Goal: Task Accomplishment & Management: Manage account settings

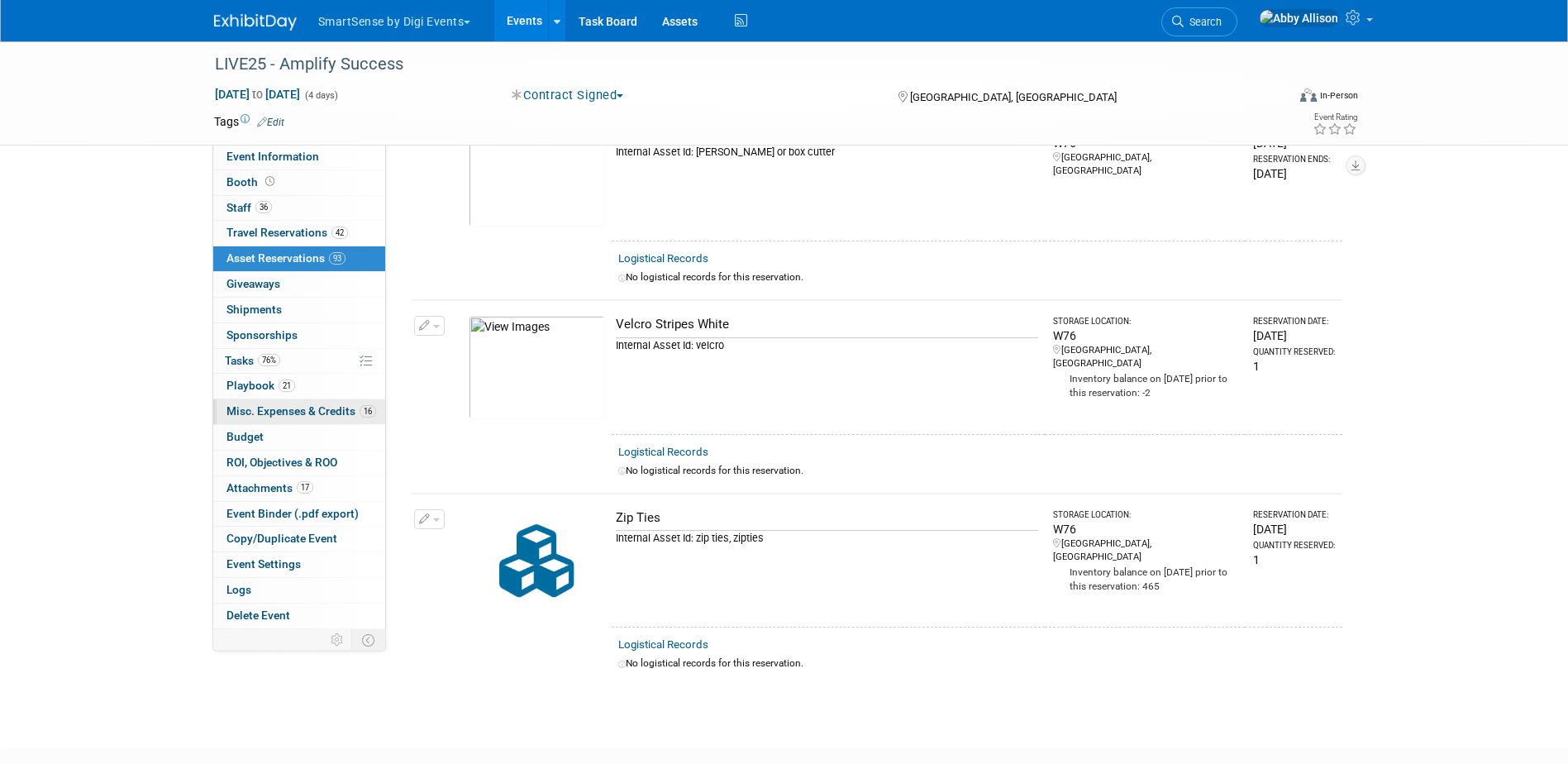
click at [254, 407] on span "Misc. Expenses & Credits 16" at bounding box center [301, 410] width 149 height 13
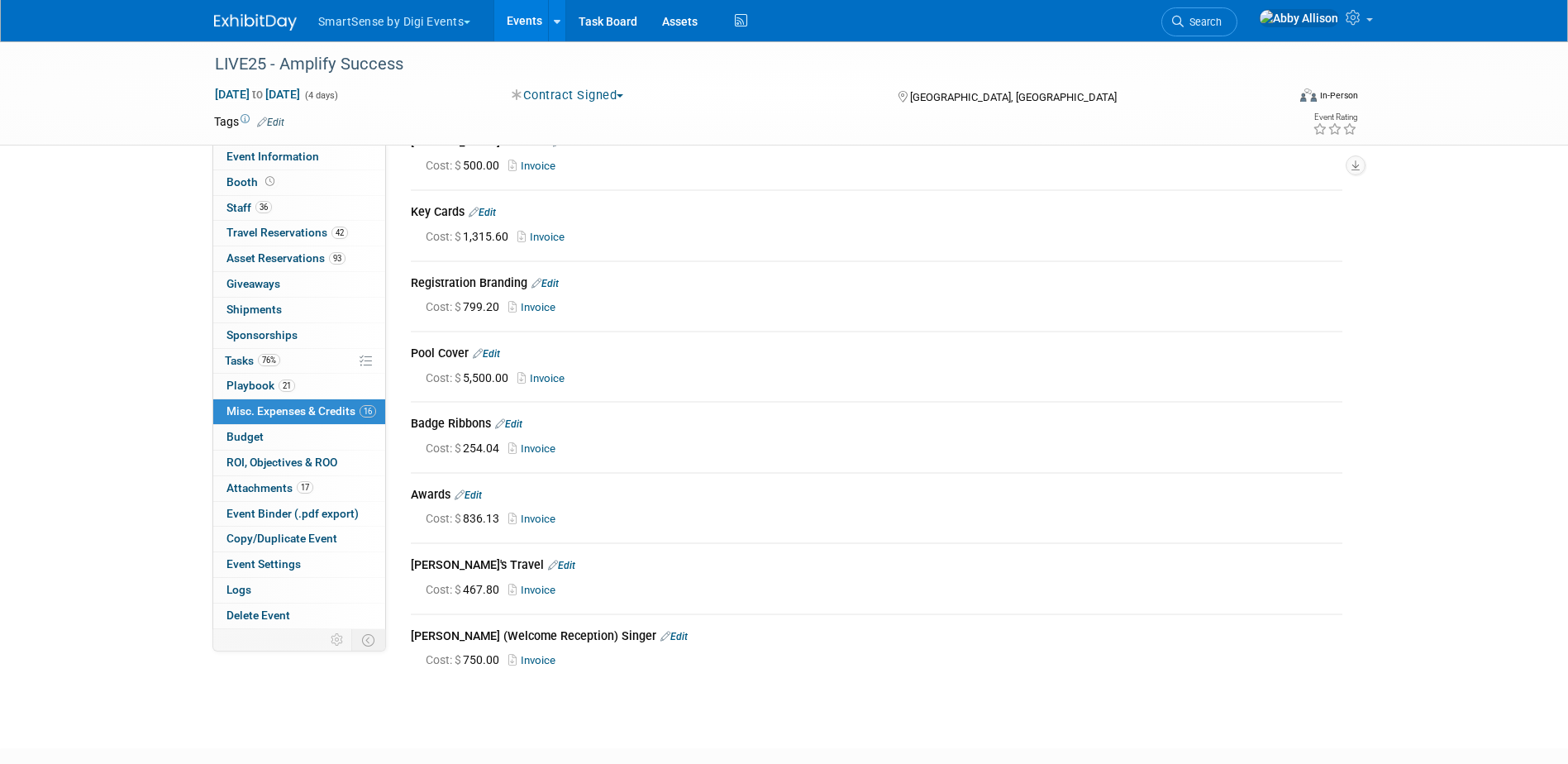
scroll to position [661, 0]
click at [496, 202] on link "Edit" at bounding box center [482, 208] width 27 height 12
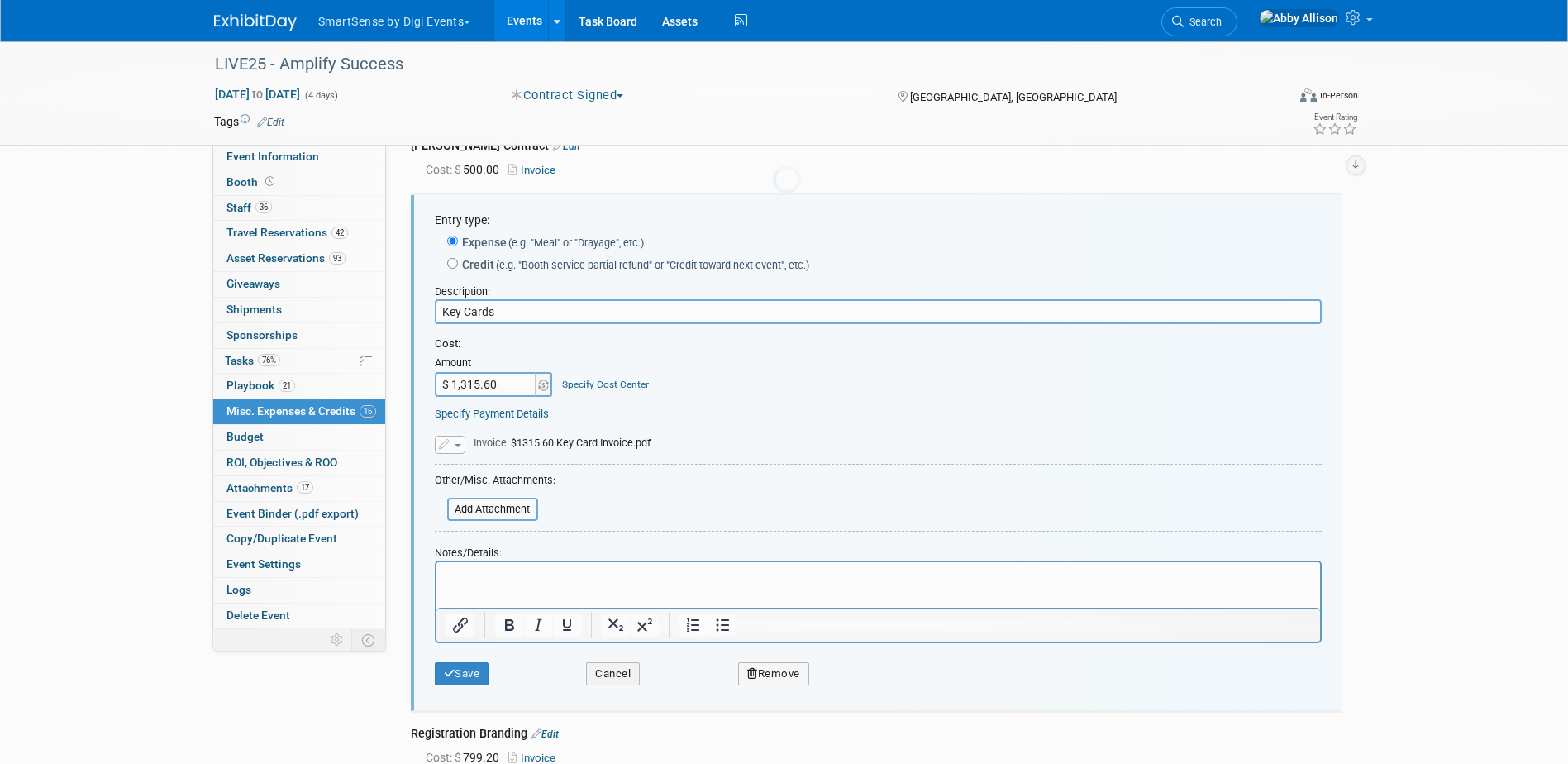
scroll to position [0, 0]
click at [690, 433] on div "Replace with a new file Remove attachment Invoice : $1315.60 Key Card Invoice.p…" at bounding box center [878, 435] width 887 height 37
click at [584, 436] on span "Invoice : $1315.60 Key Card Invoice.pdf" at bounding box center [562, 442] width 177 height 13
click at [599, 672] on button "Cancel" at bounding box center [613, 673] width 54 height 23
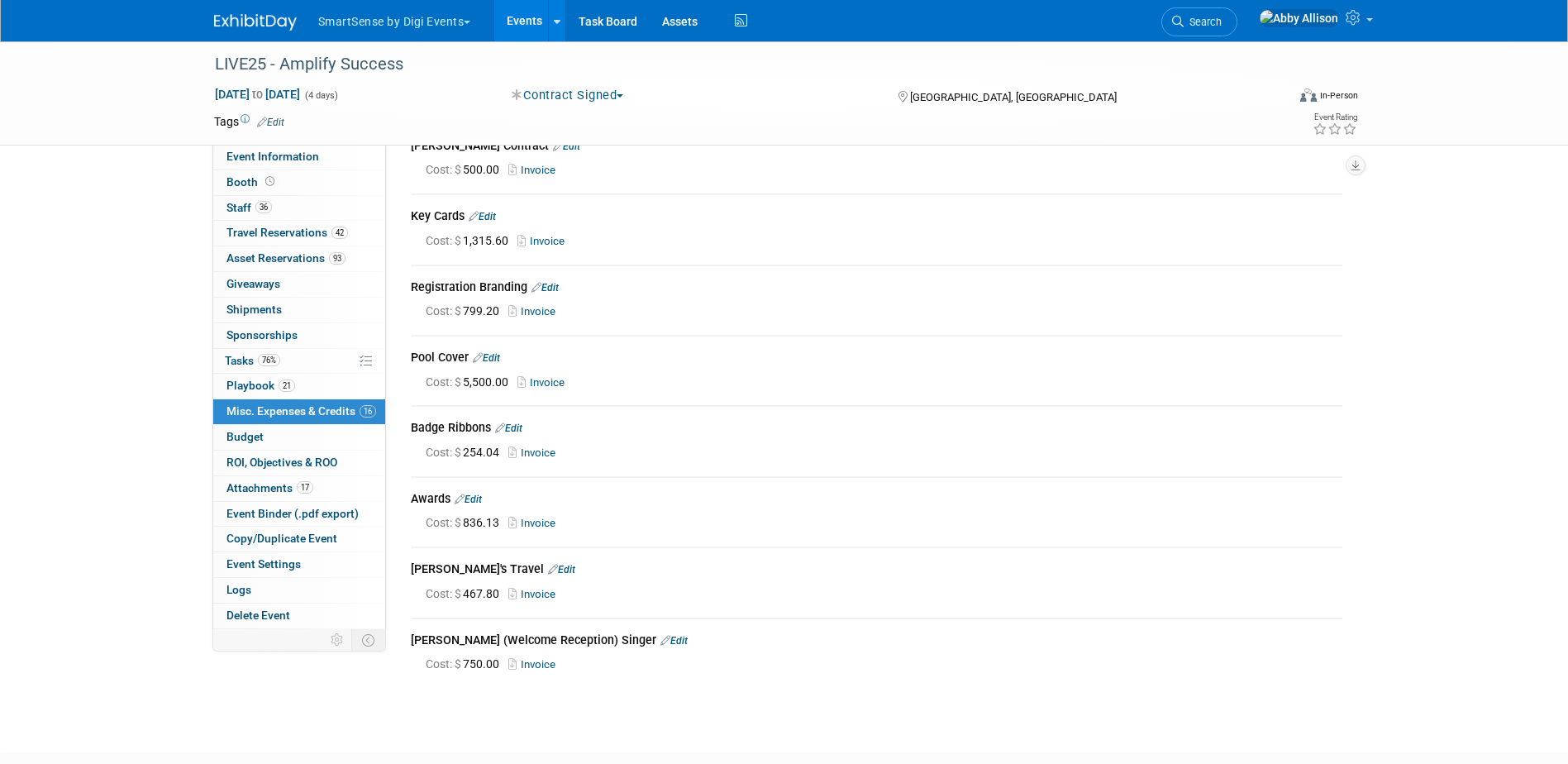
click at [549, 237] on link "Invoice" at bounding box center [545, 241] width 54 height 13
click at [287, 159] on span "Event Information" at bounding box center [273, 156] width 93 height 13
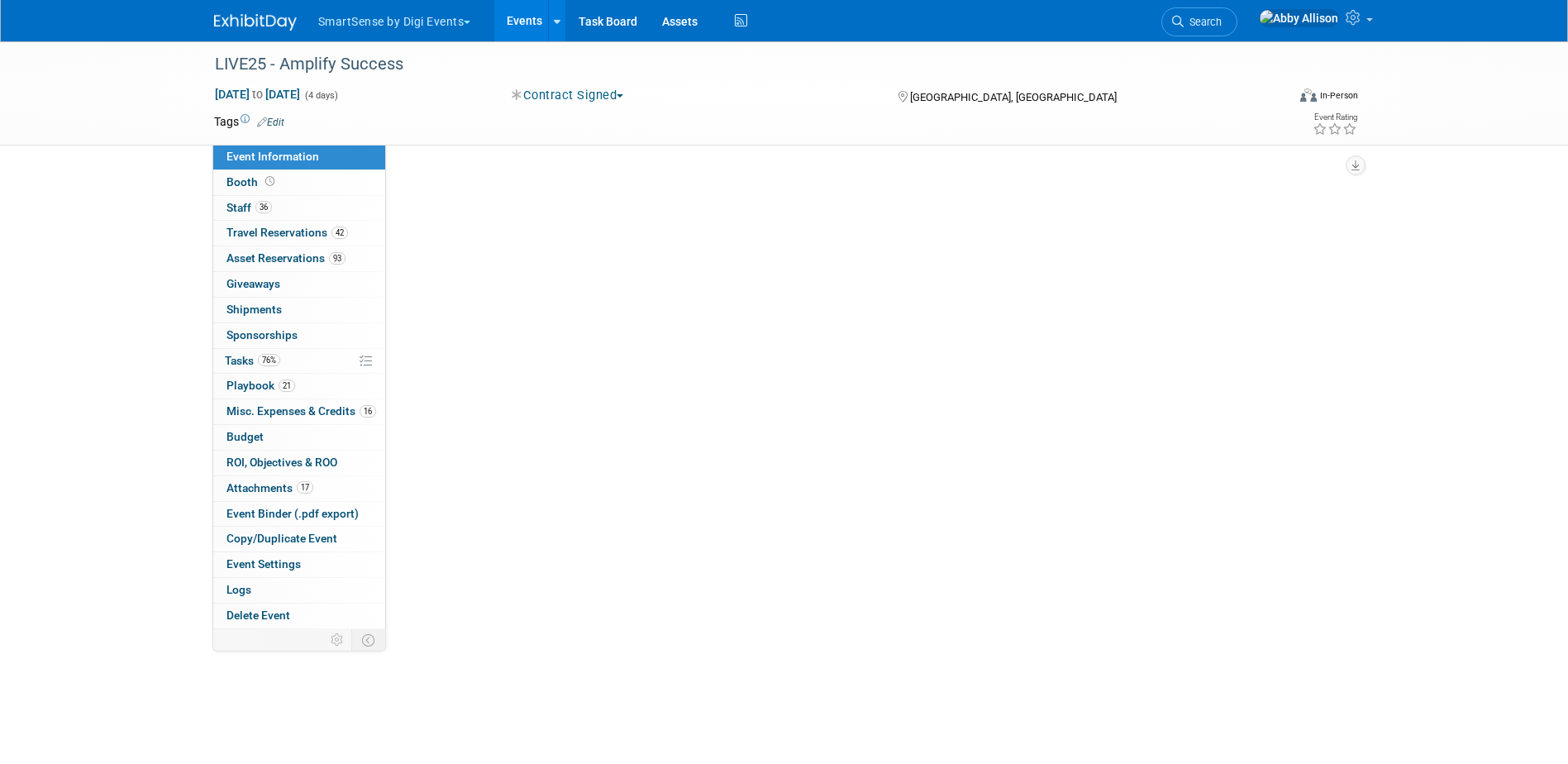
select select "All"
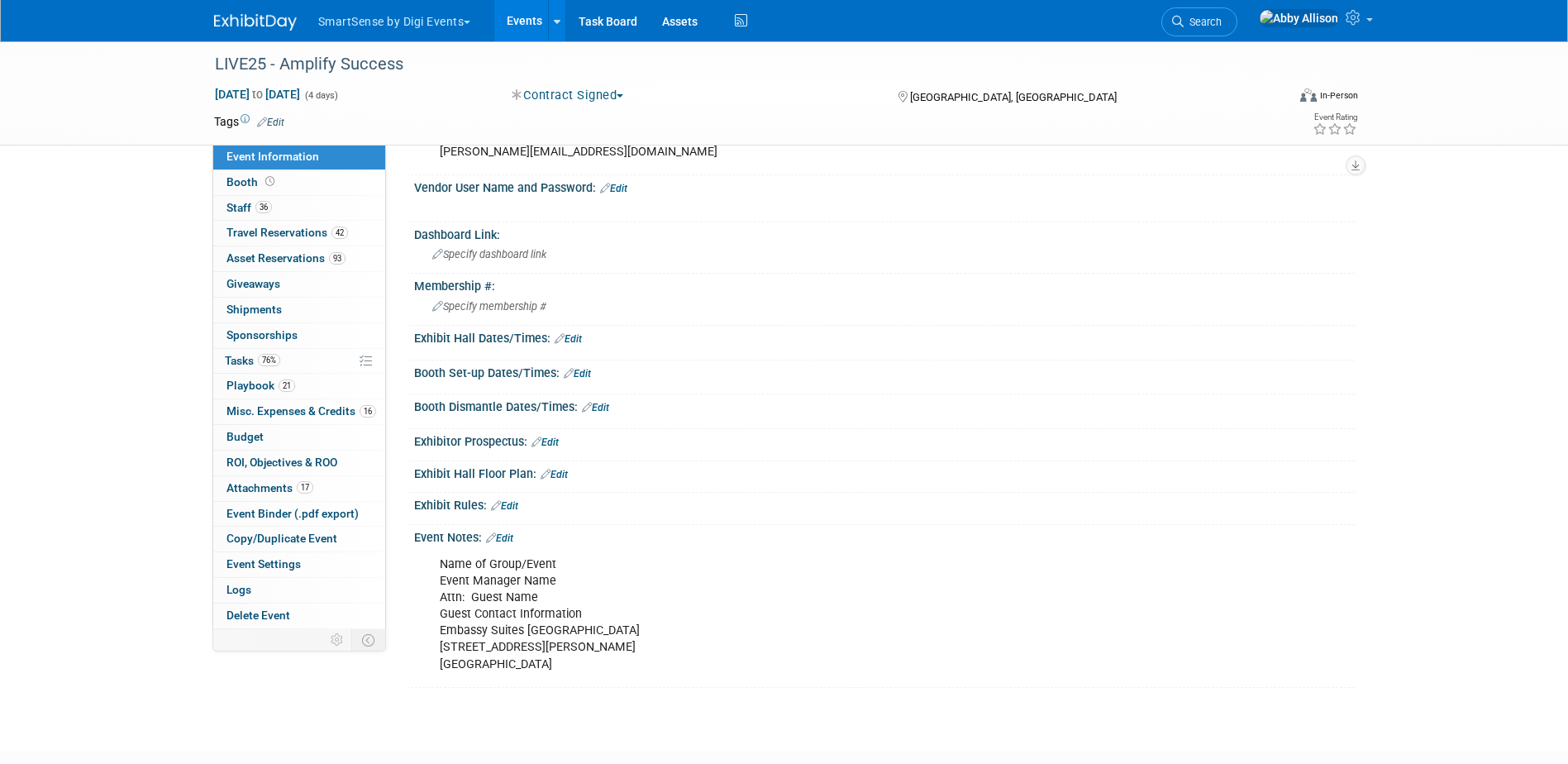
scroll to position [1627, 0]
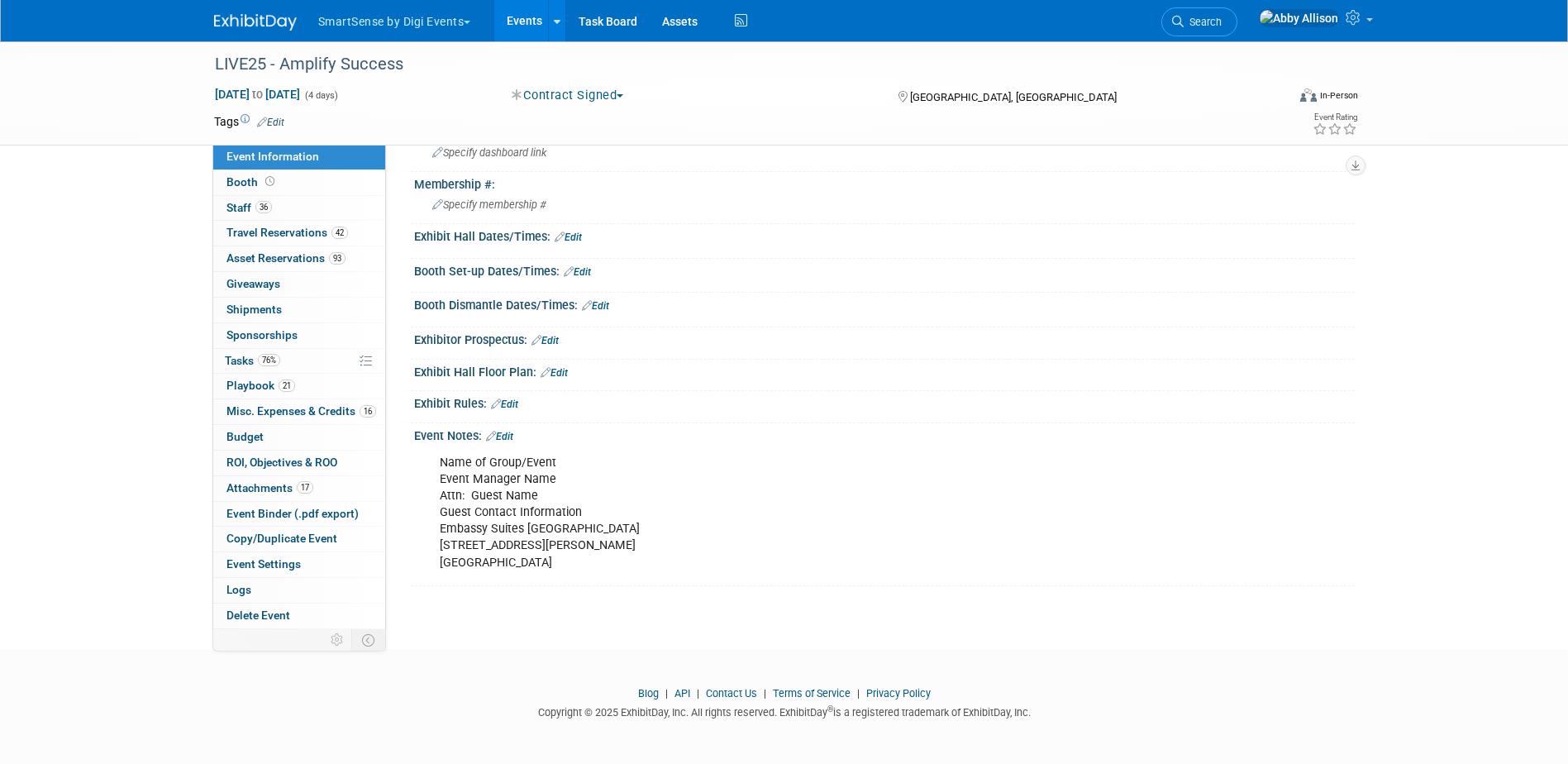
click at [509, 431] on link "Edit" at bounding box center [499, 436] width 27 height 12
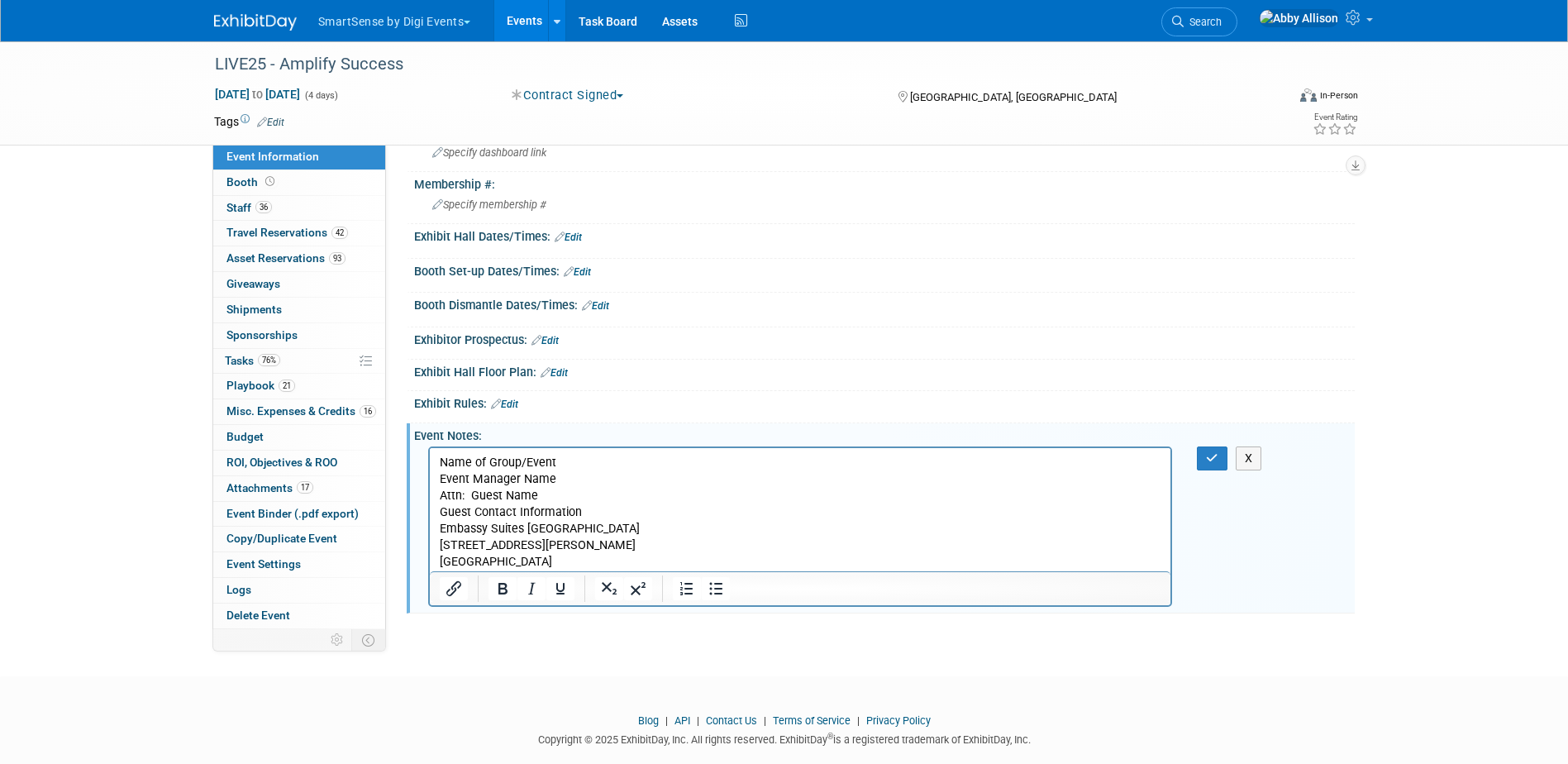
scroll to position [0, 0]
click at [1217, 464] on button "button" at bounding box center [1212, 458] width 31 height 24
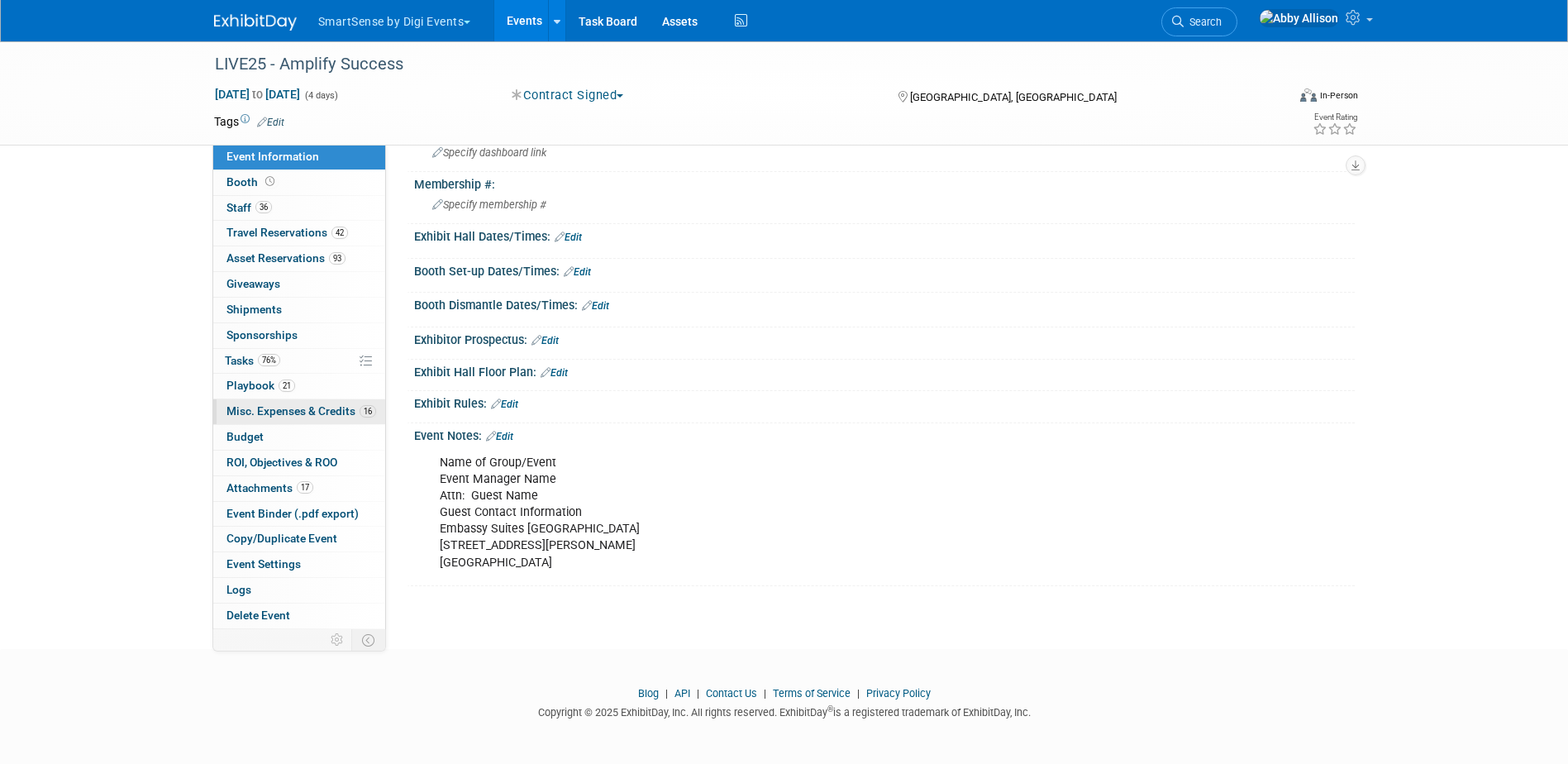
click at [279, 409] on span "Misc. Expenses & Credits 16" at bounding box center [301, 410] width 149 height 13
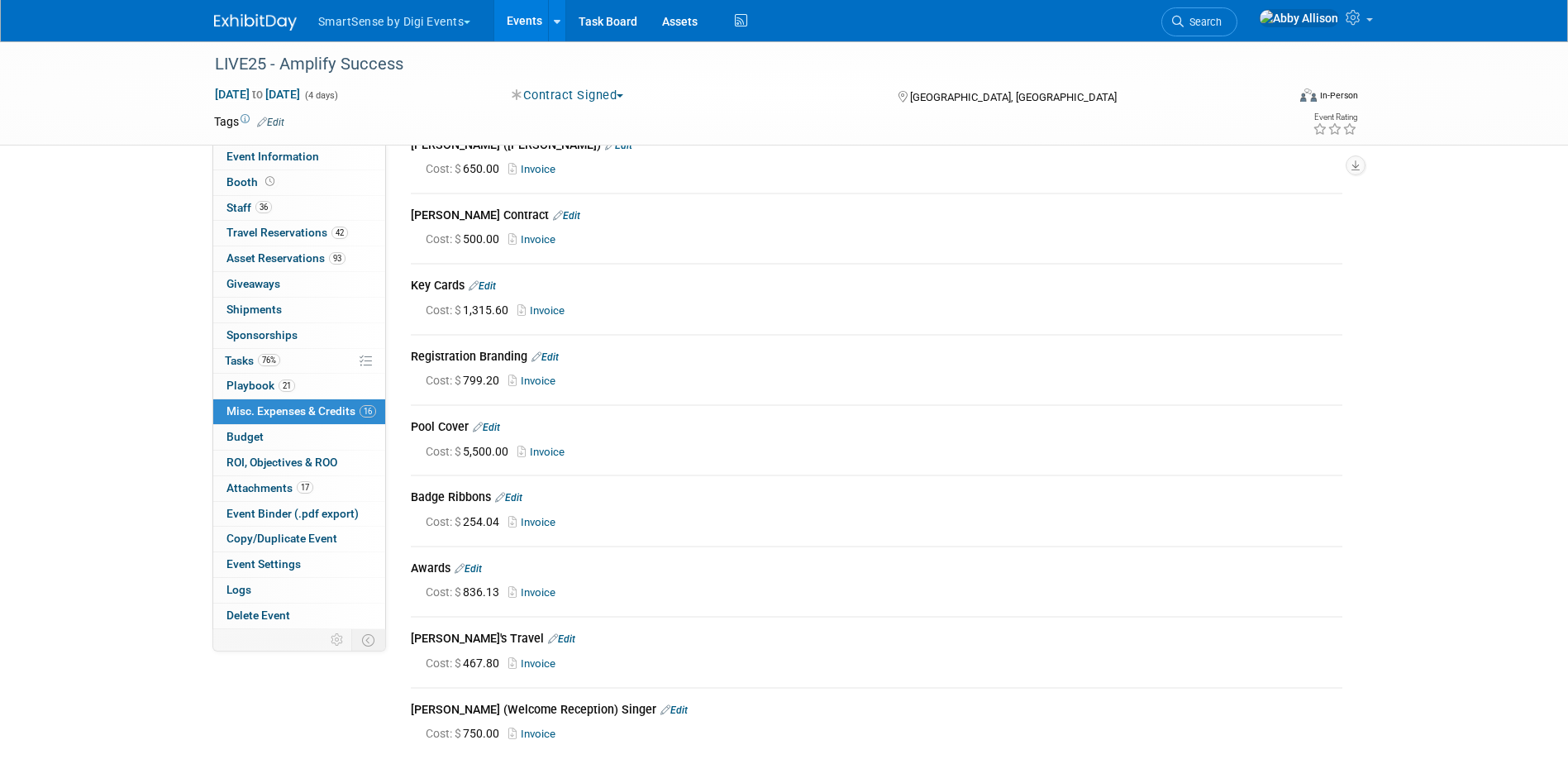
scroll to position [578, 0]
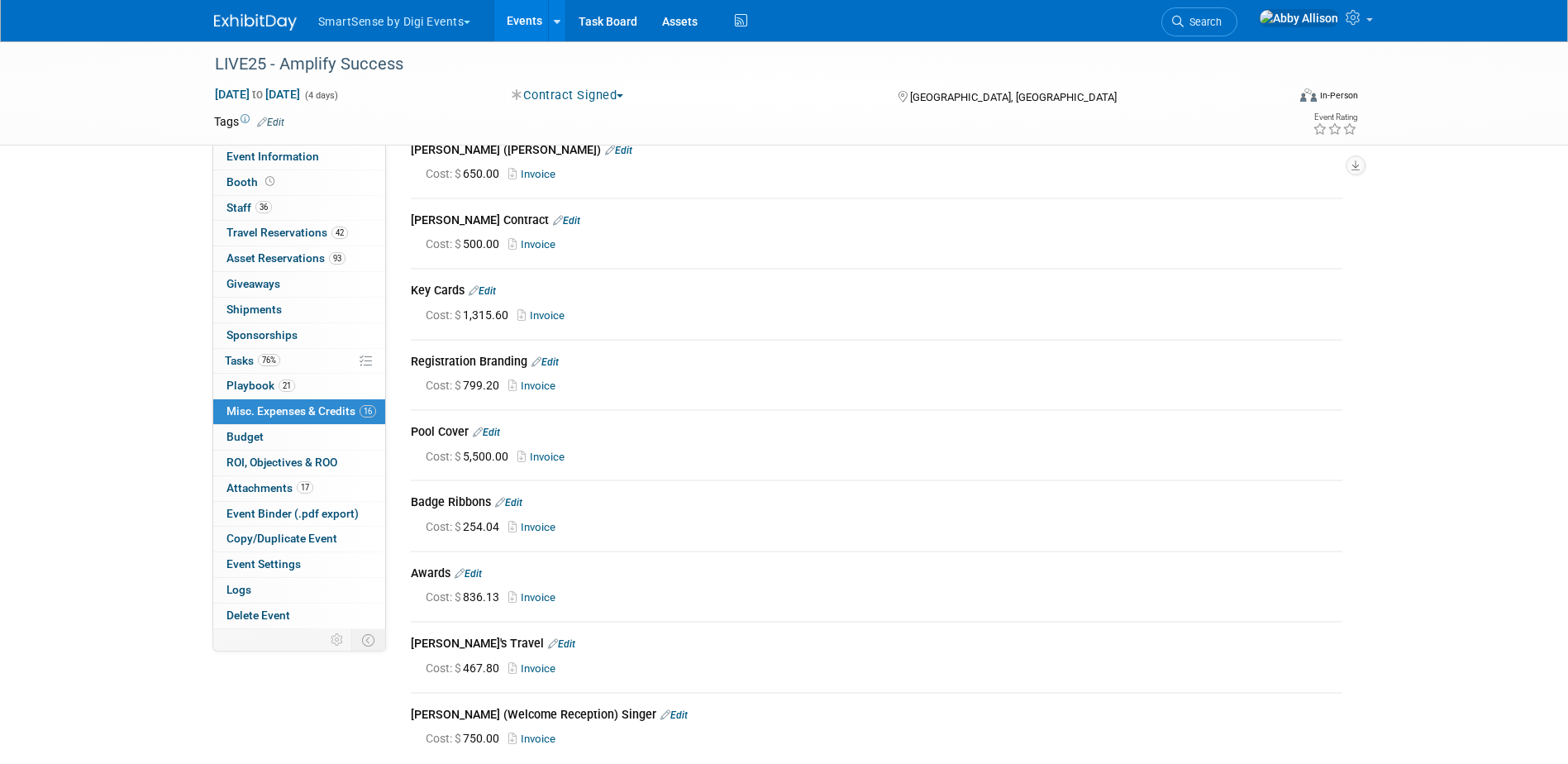
click at [551, 309] on link "Invoice" at bounding box center [545, 315] width 54 height 13
click at [485, 287] on link "Edit" at bounding box center [482, 291] width 27 height 12
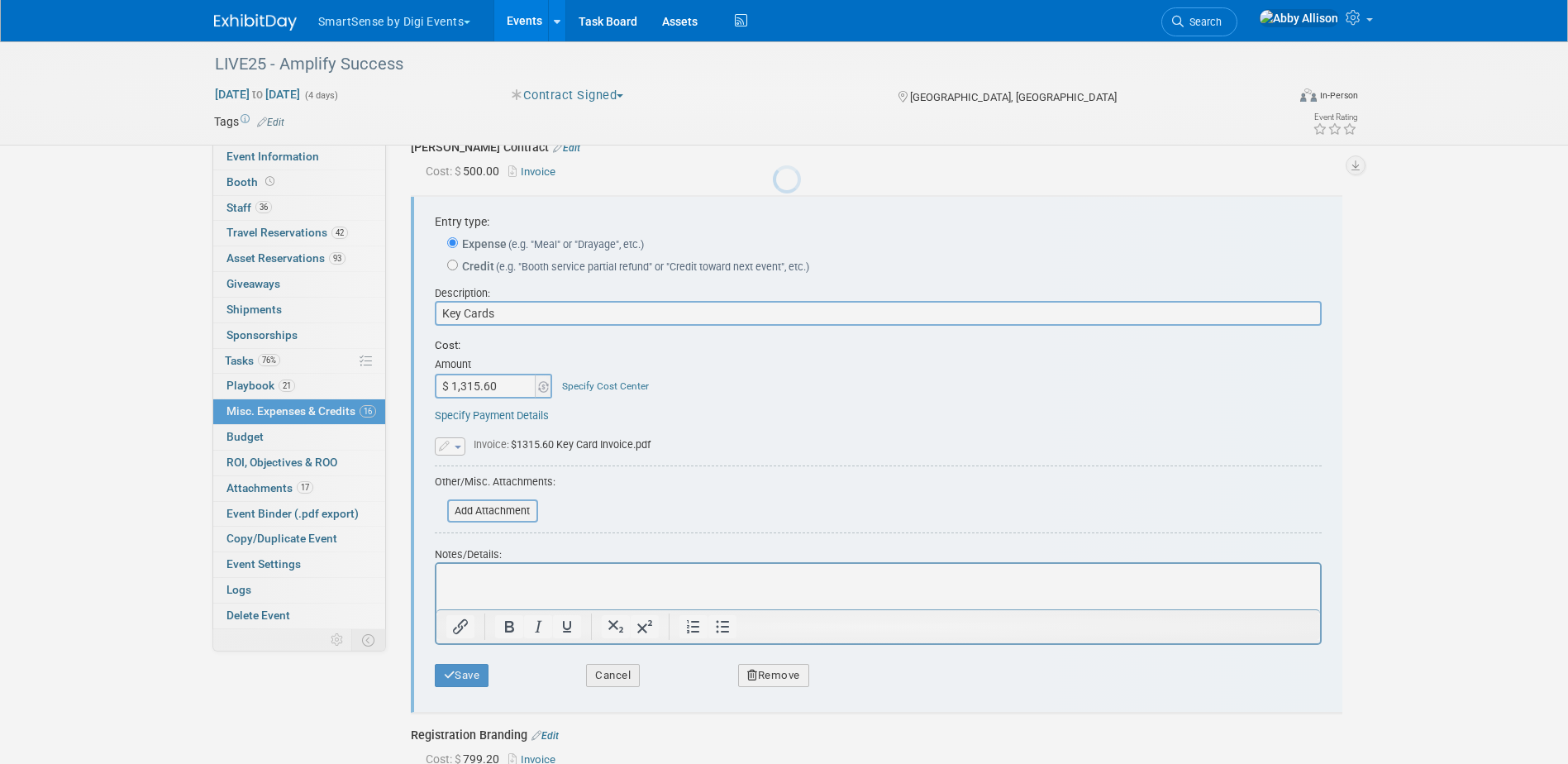
scroll to position [653, 0]
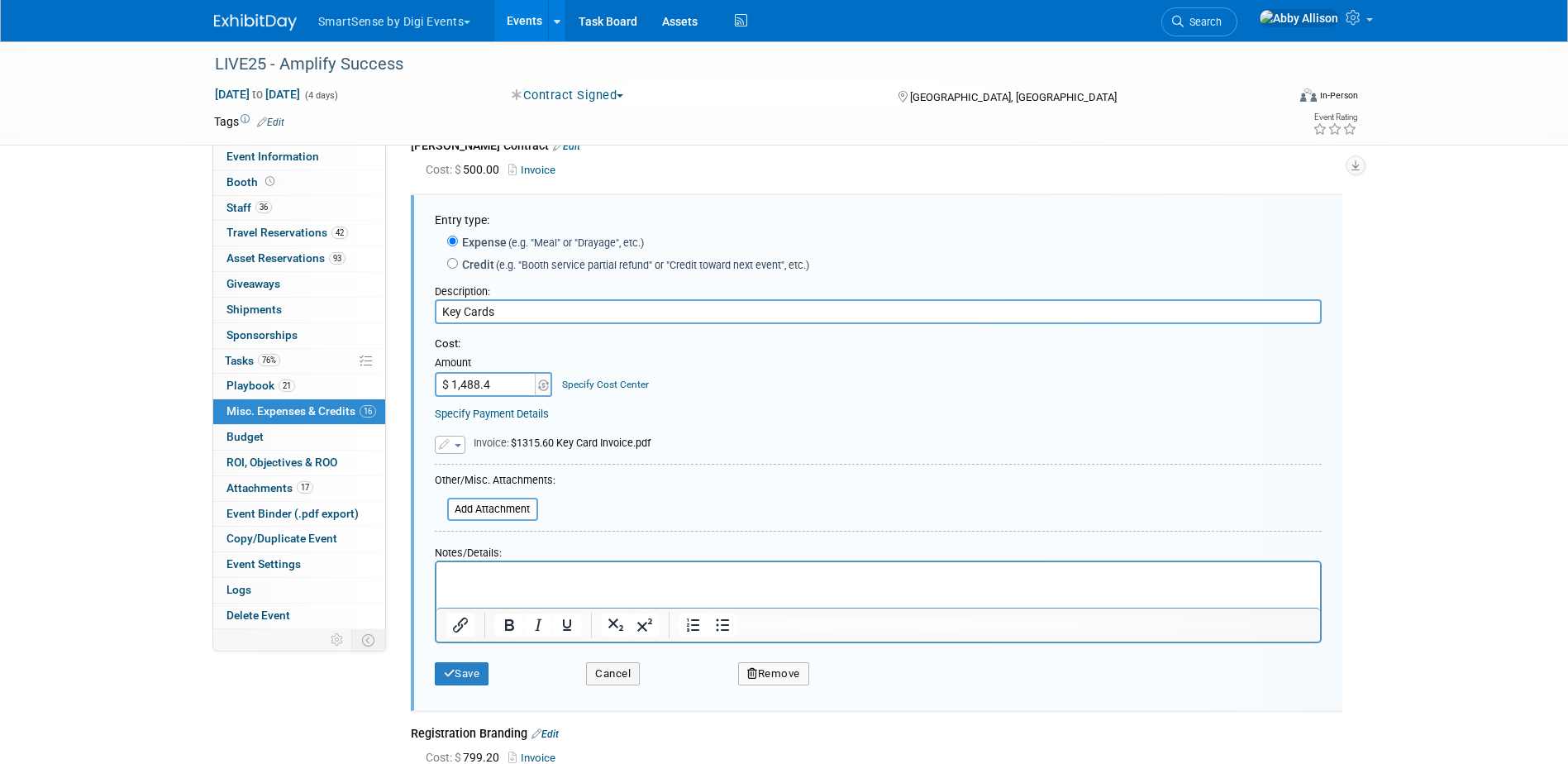
type input "$ 1,488.45"
click at [456, 436] on button "button" at bounding box center [450, 444] width 31 height 18
click at [504, 463] on link "Replace with a new file" at bounding box center [518, 469] width 166 height 23
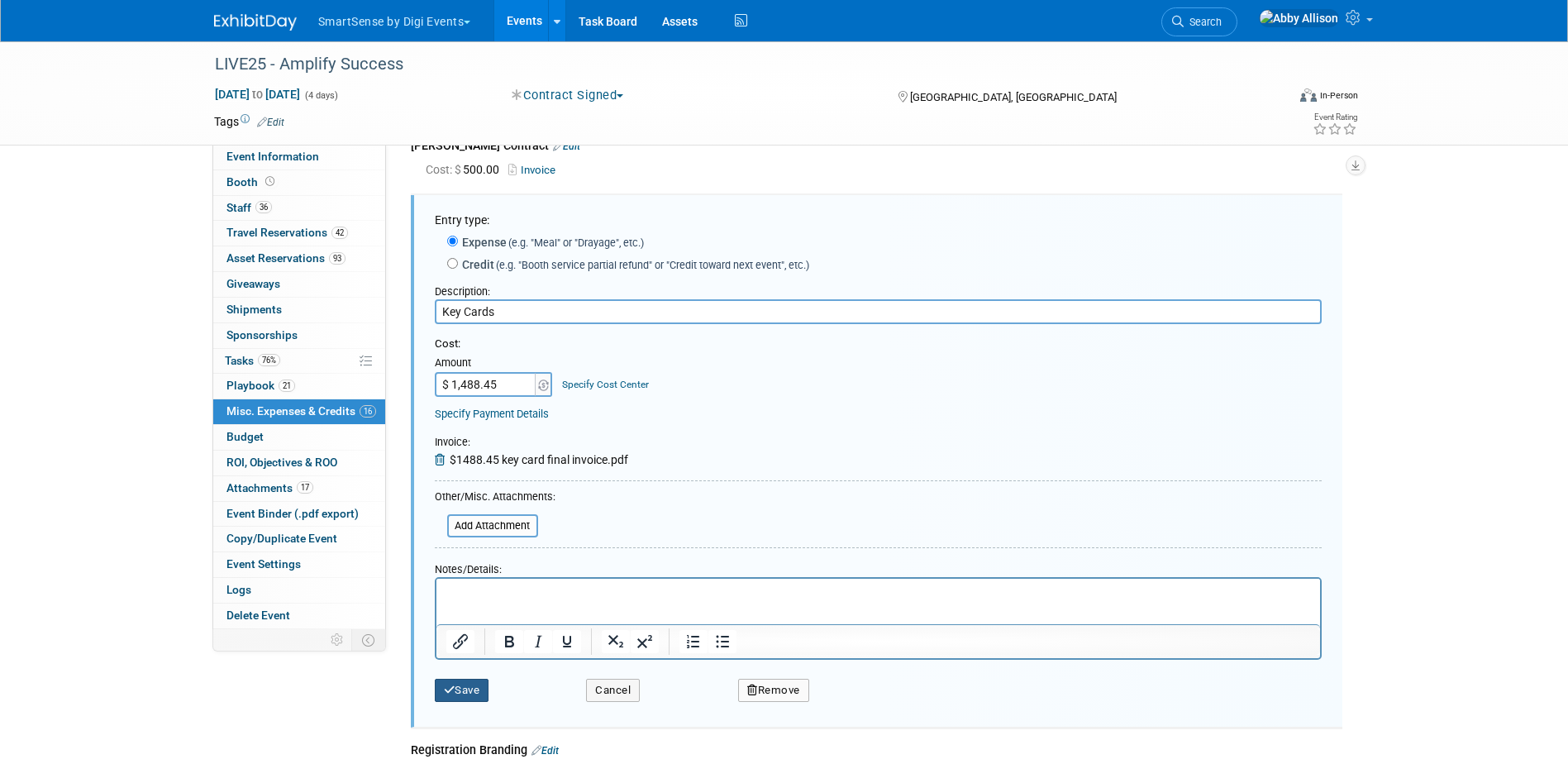
click at [484, 682] on button "Save" at bounding box center [462, 690] width 55 height 23
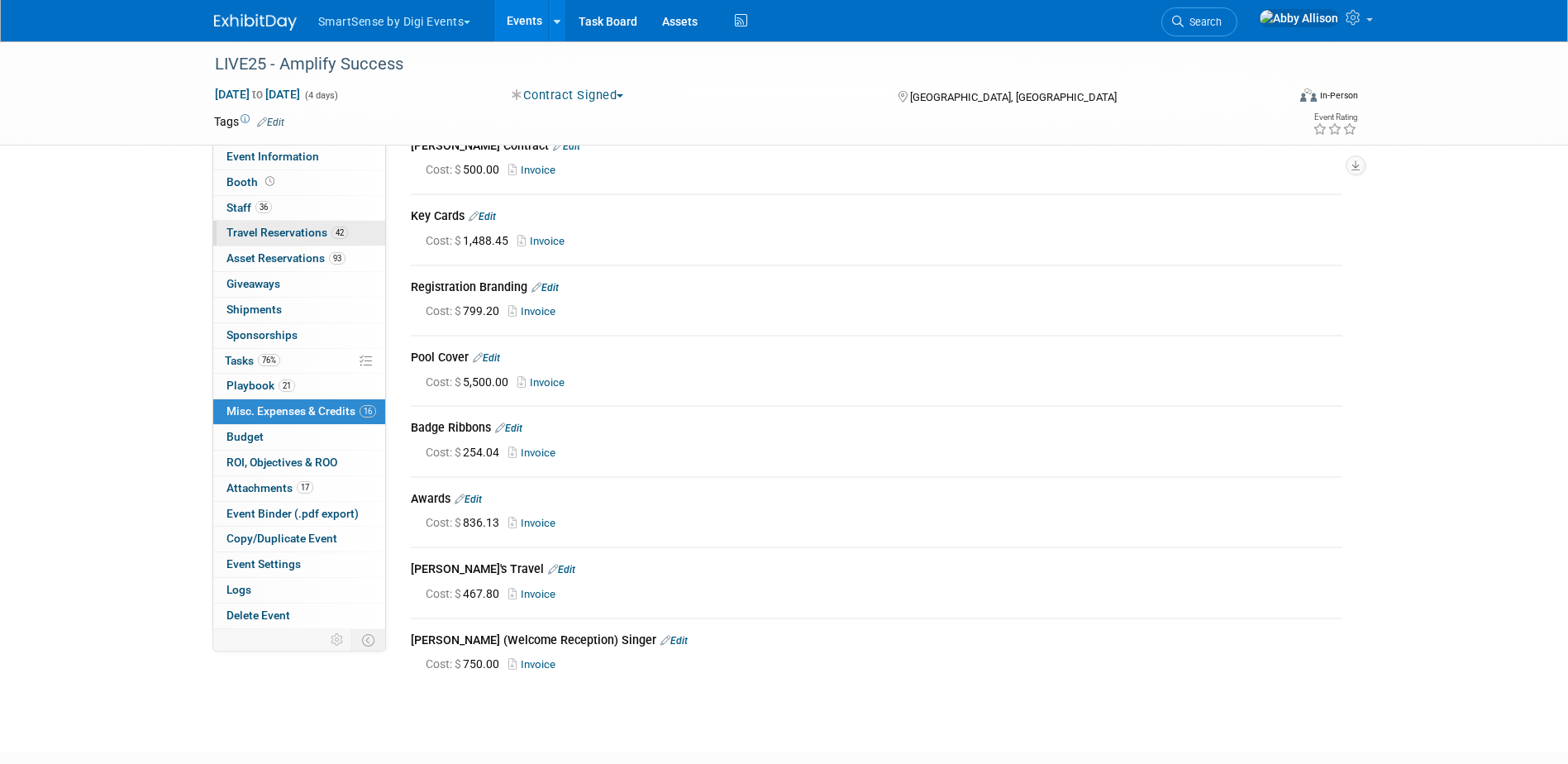
click at [270, 233] on span "Travel Reservations 42" at bounding box center [287, 232] width 121 height 13
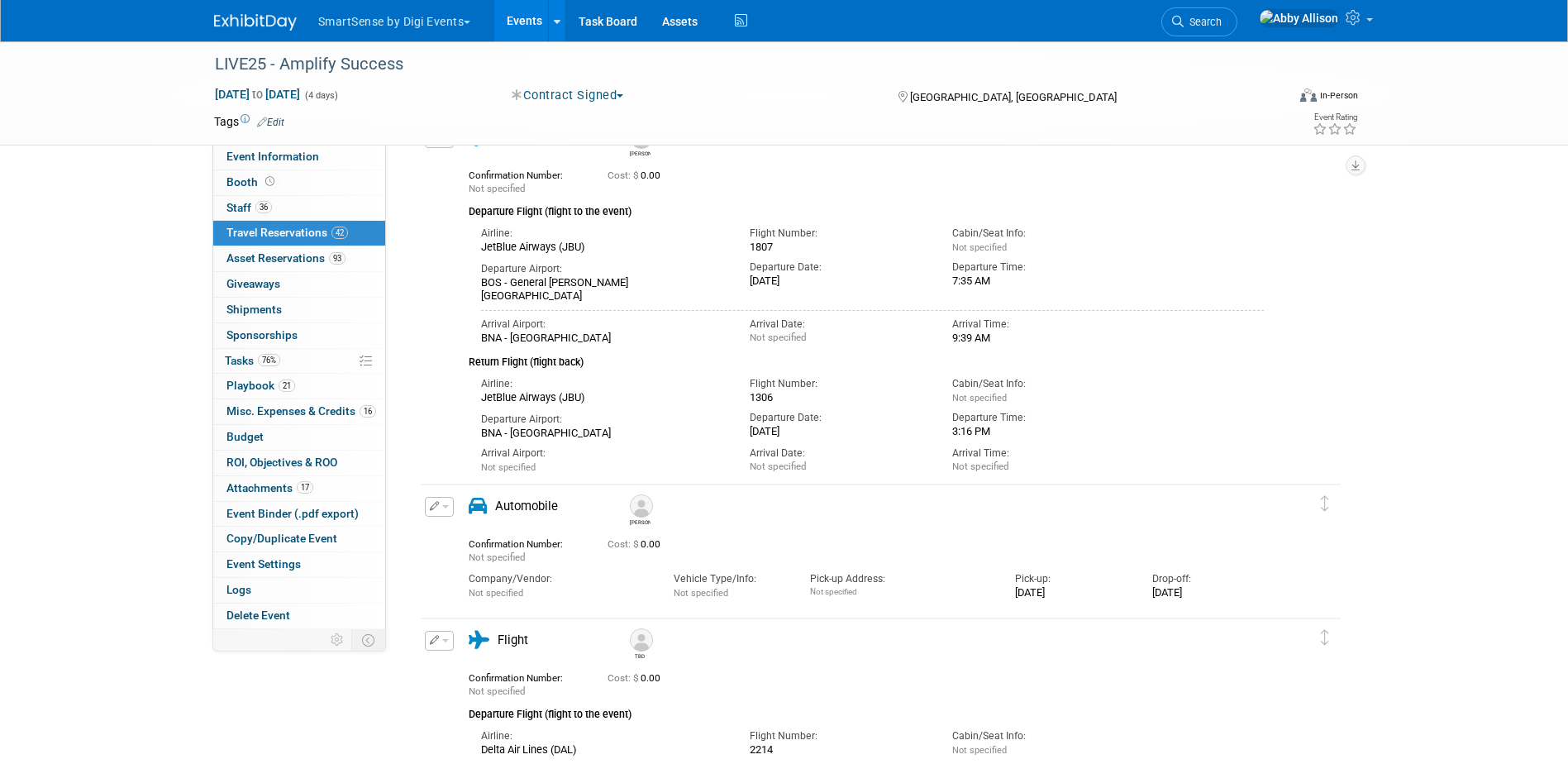
scroll to position [0, 0]
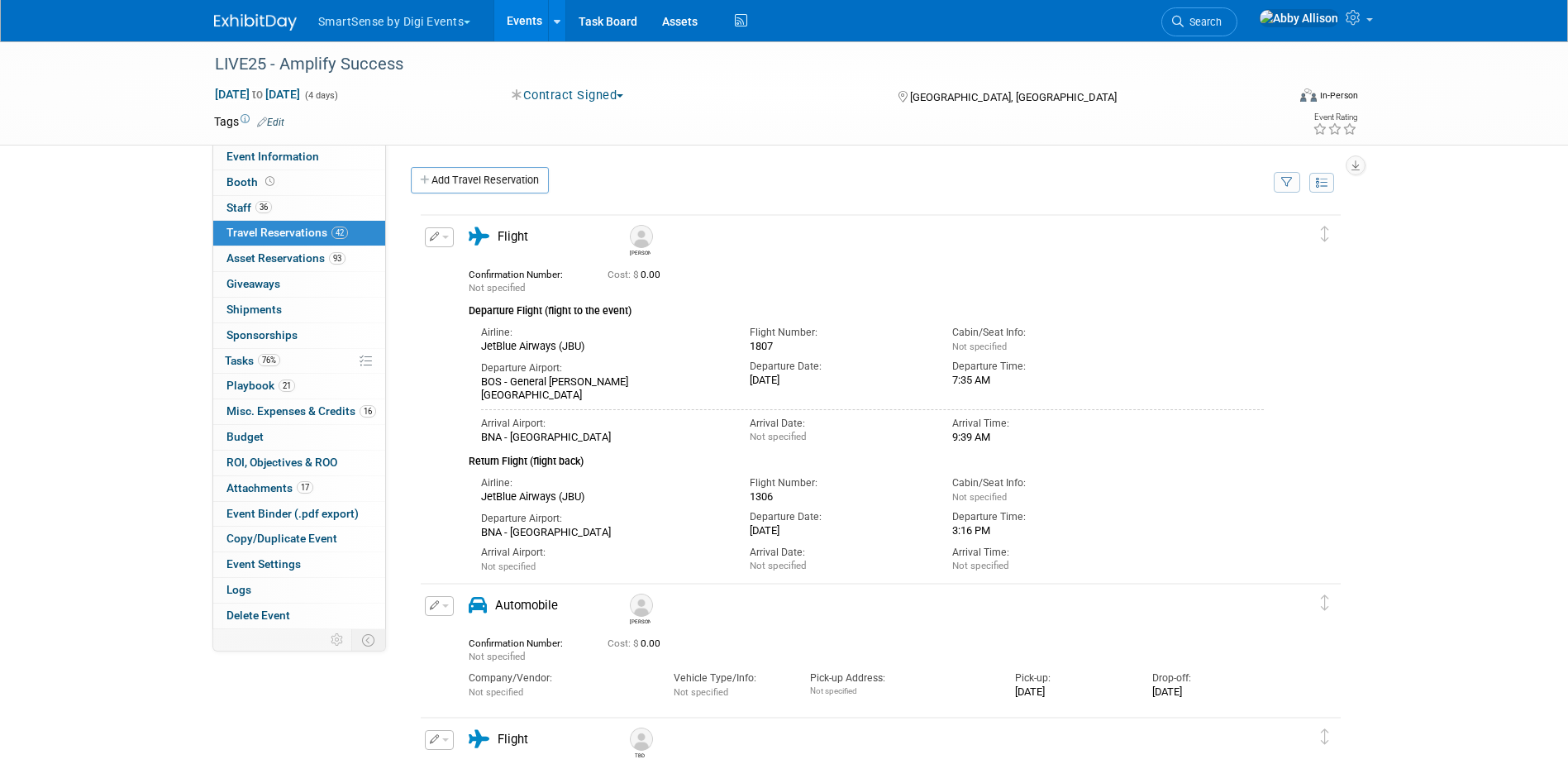
click at [1292, 188] on icon "button" at bounding box center [1287, 182] width 12 height 11
click at [1227, 240] on select "-- Select Traveler -- All reservation with no one tagged [PERSON_NAME] [PERSON_…" at bounding box center [1184, 233] width 205 height 23
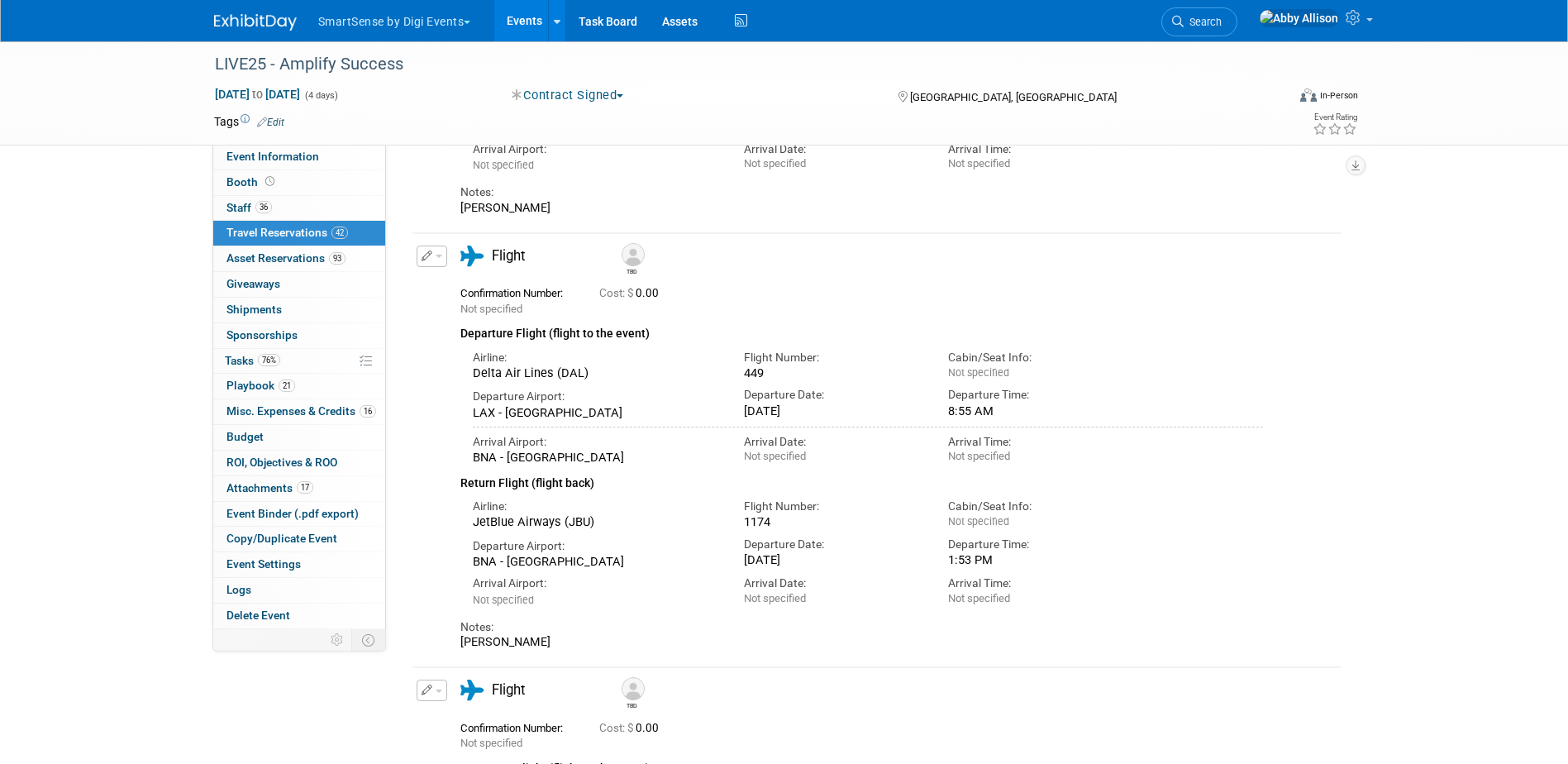
scroll to position [2479, 0]
click at [437, 255] on span "button" at bounding box center [439, 256] width 7 height 3
click at [464, 275] on button "Edit Reservation" at bounding box center [487, 286] width 140 height 24
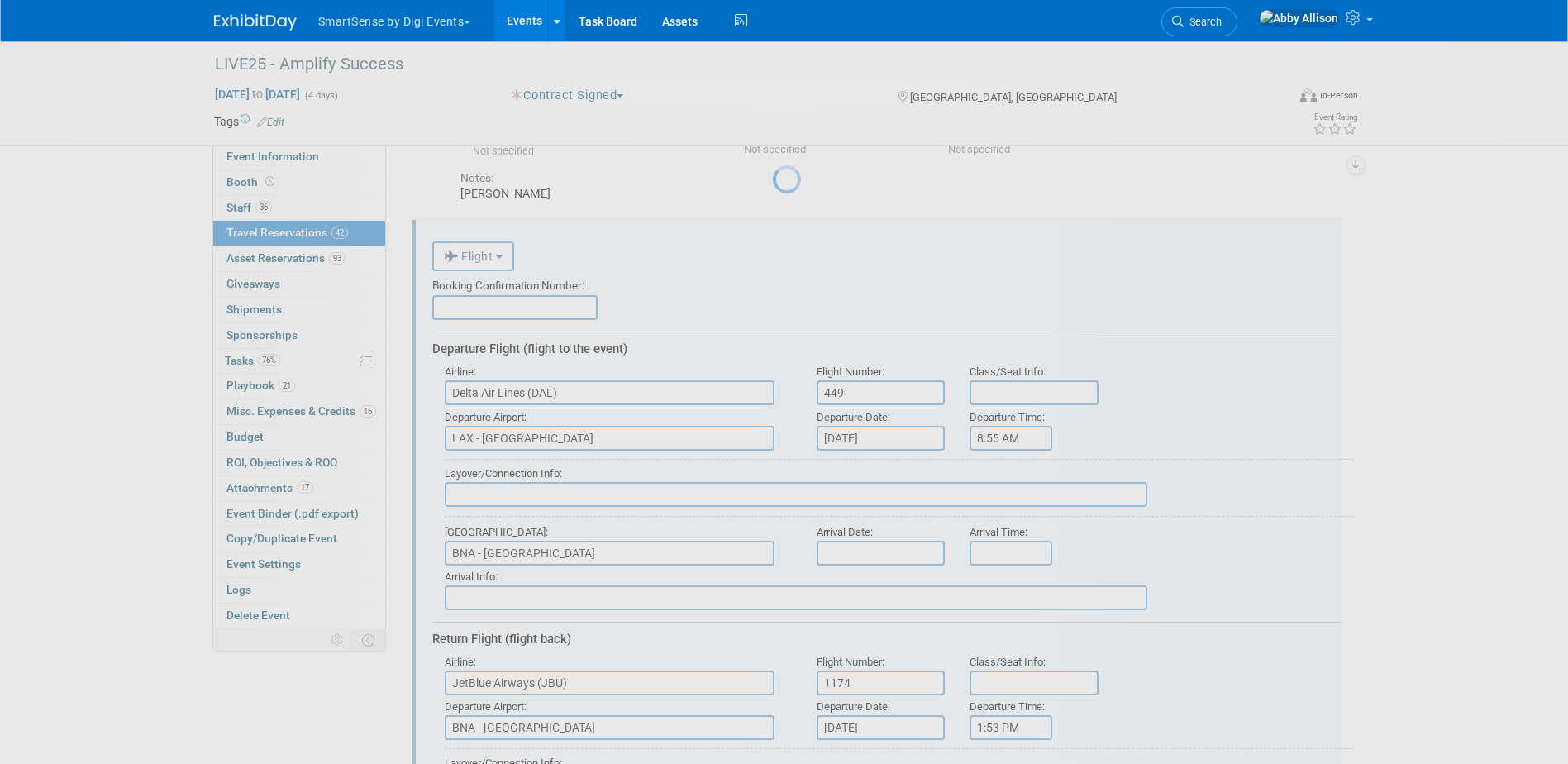
scroll to position [2497, 0]
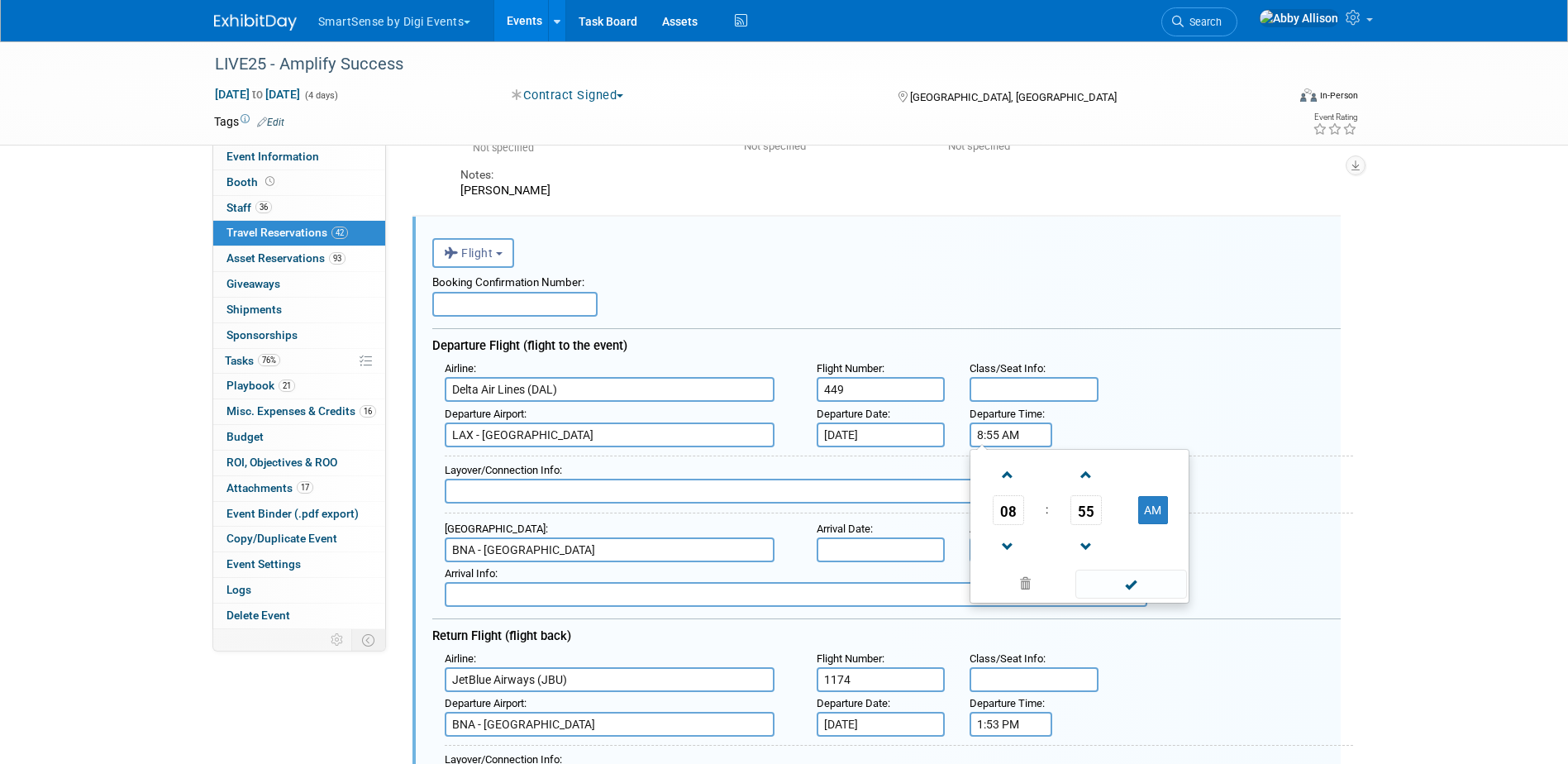
drag, startPoint x: 1034, startPoint y: 406, endPoint x: 978, endPoint y: 406, distance: 56.0
click at [978, 422] on input "8:55 AM" at bounding box center [1011, 435] width 83 height 25
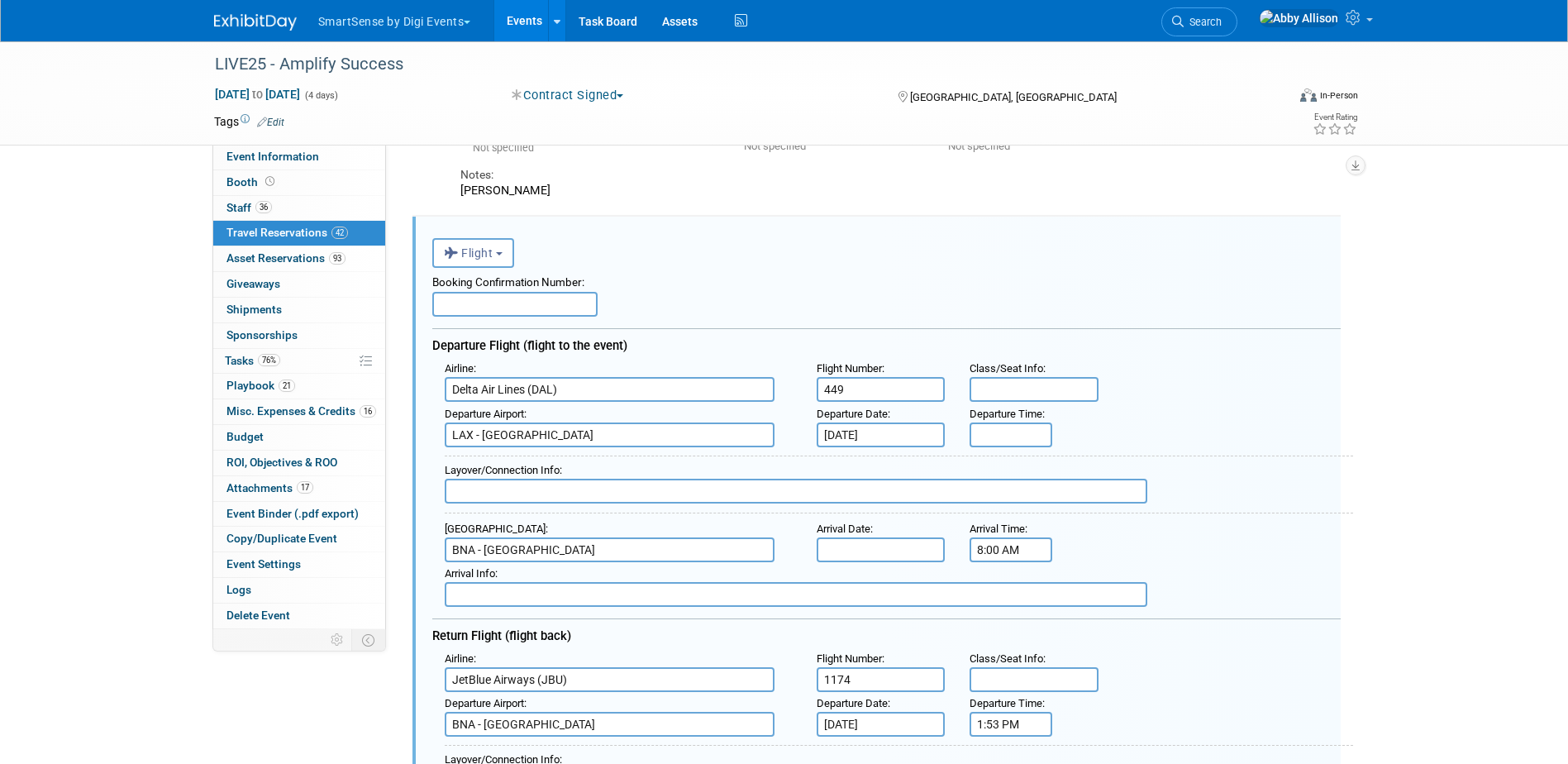
click at [1025, 538] on input "8:00 AM" at bounding box center [1011, 550] width 83 height 25
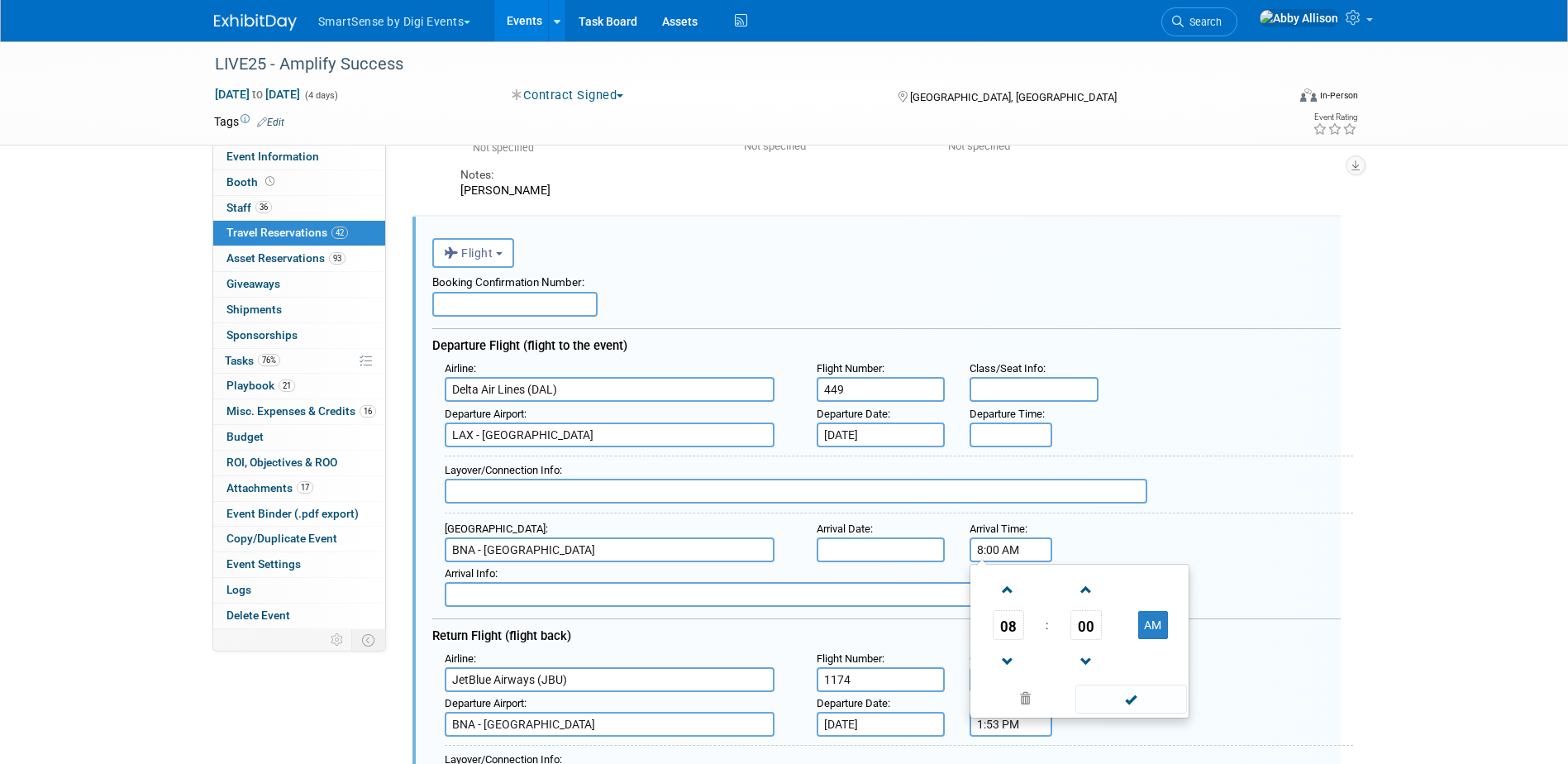
paste input "8:55 AM"
drag, startPoint x: 1002, startPoint y: 521, endPoint x: 799, endPoint y: 520, distance: 203.0
click at [799, 520] on div "Arrival Airport : [GEOGRAPHIC_DATA] - [GEOGRAPHIC_DATA] Arrival Date : Arrival …" at bounding box center [893, 540] width 921 height 44
click at [1183, 684] on span at bounding box center [1131, 698] width 112 height 29
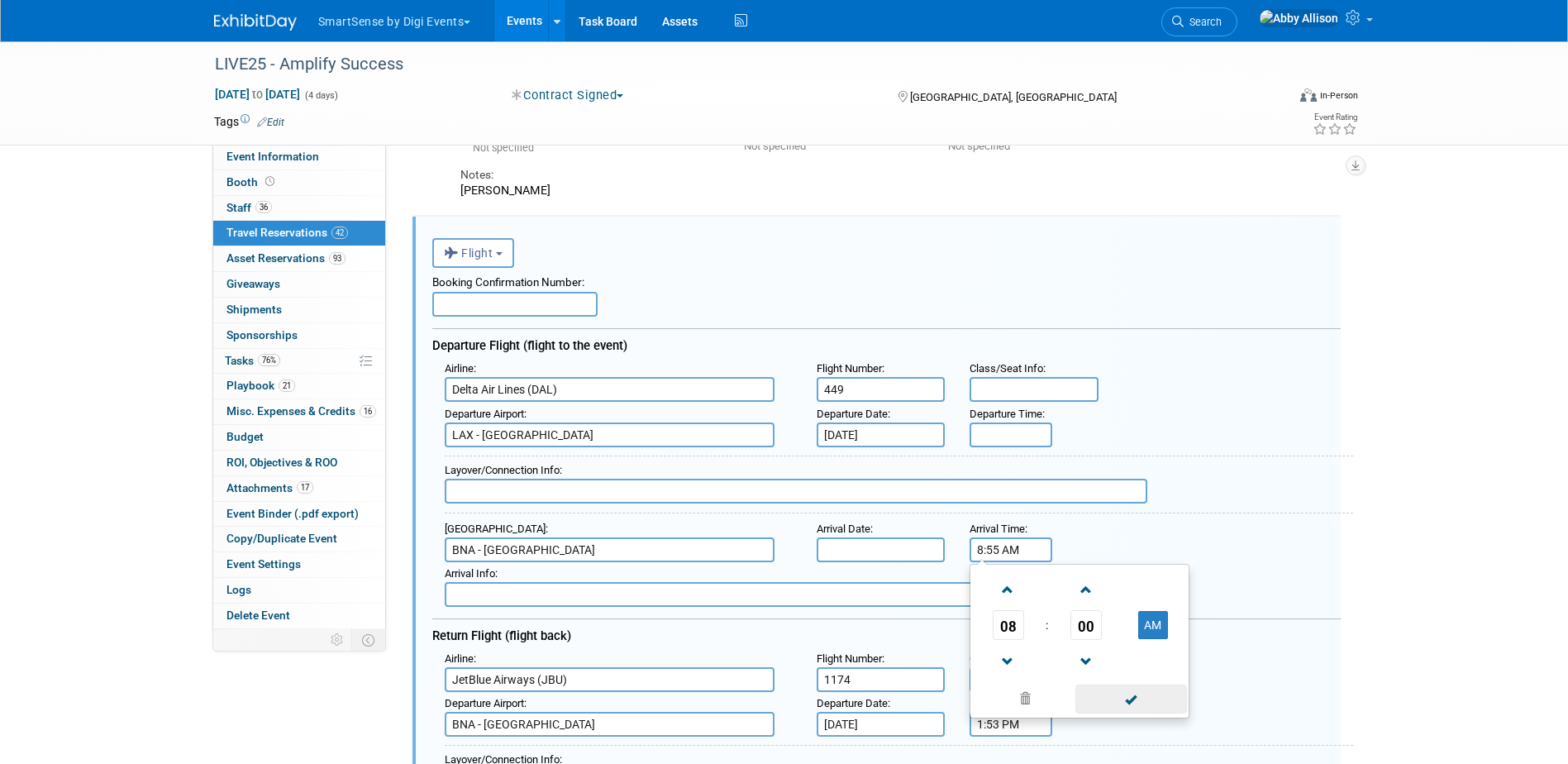
type input "8:55 AM"
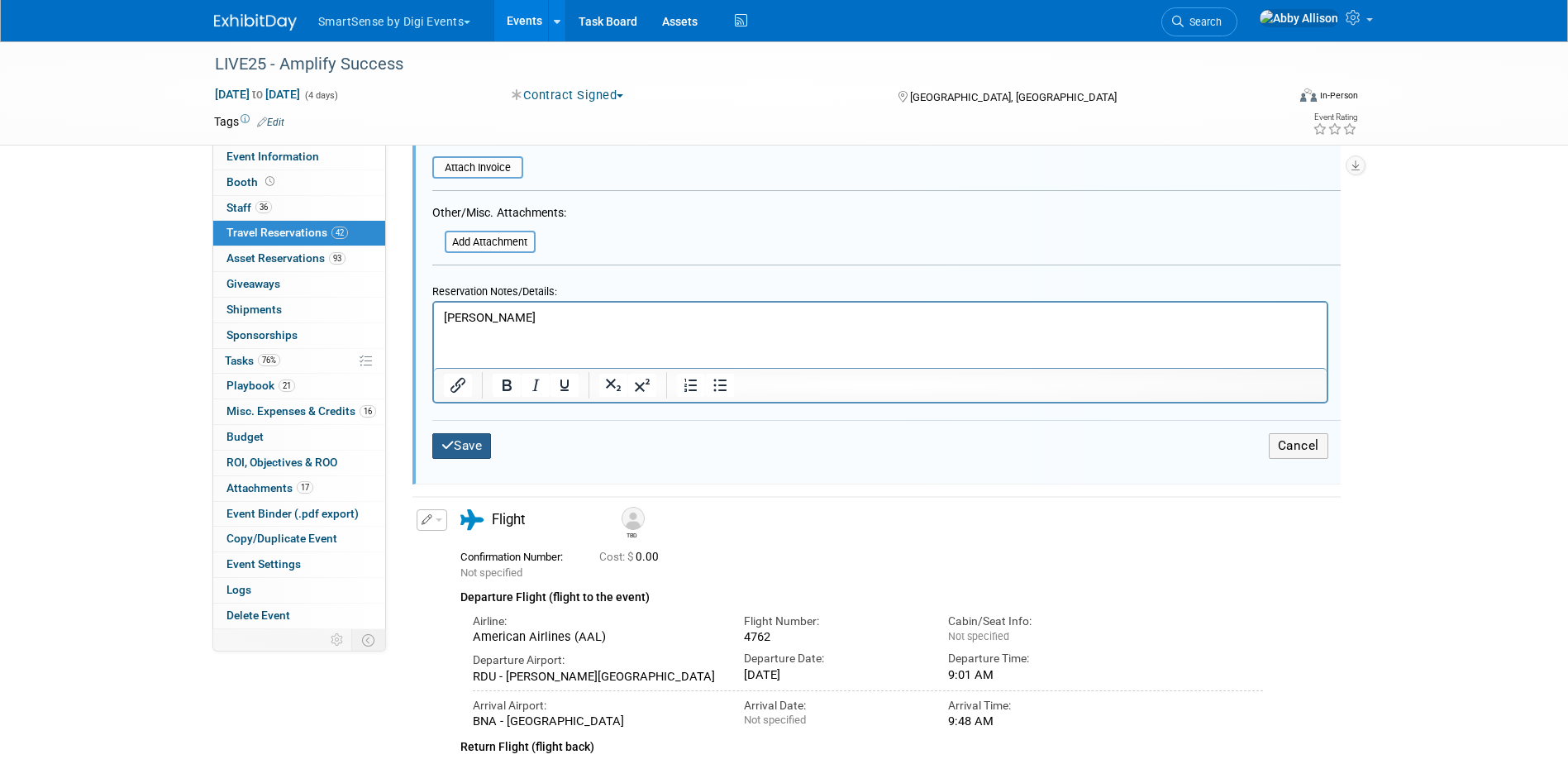
scroll to position [3438, 0]
click at [467, 435] on button "Save" at bounding box center [463, 447] width 60 height 26
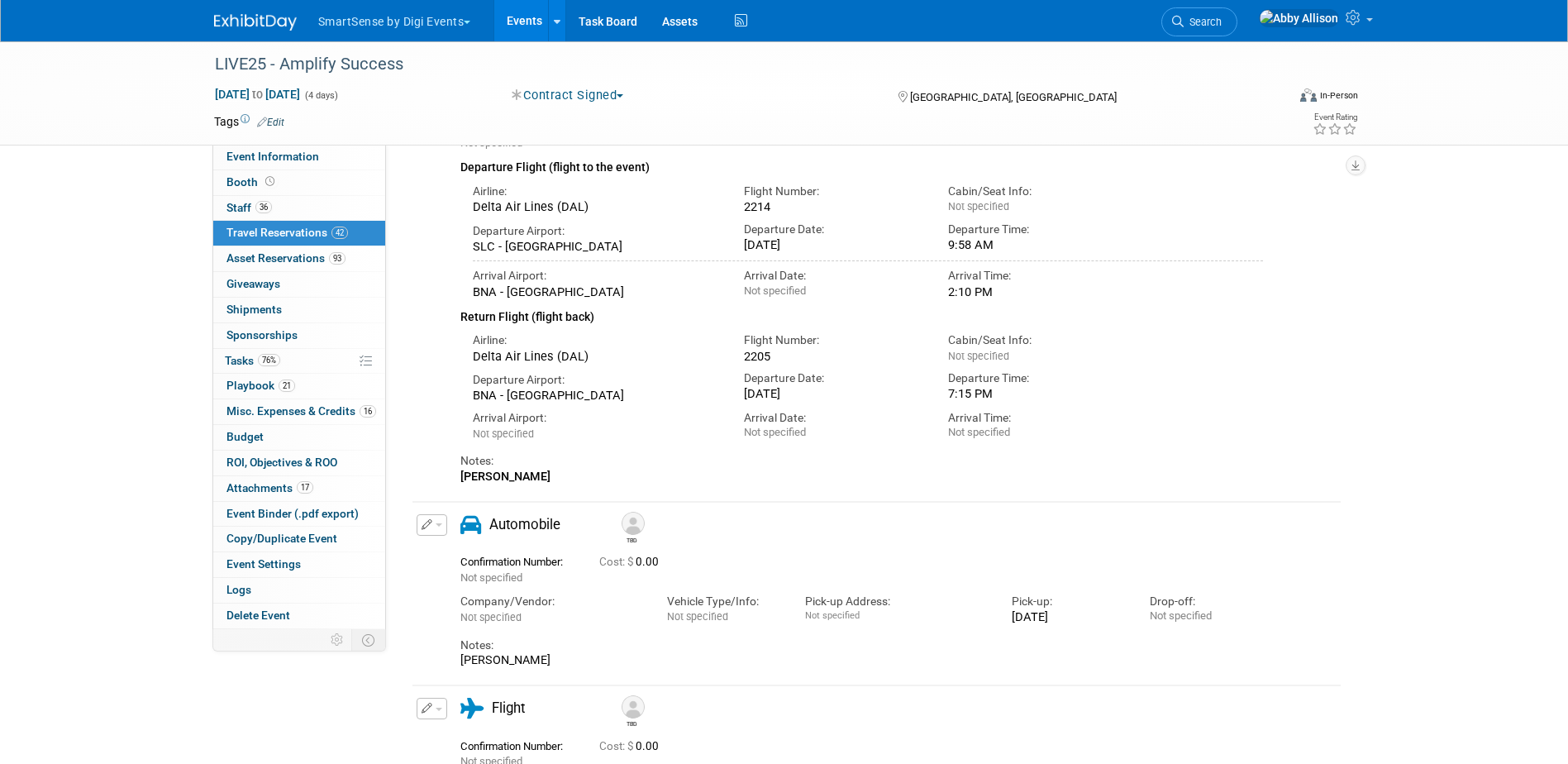
scroll to position [0, 0]
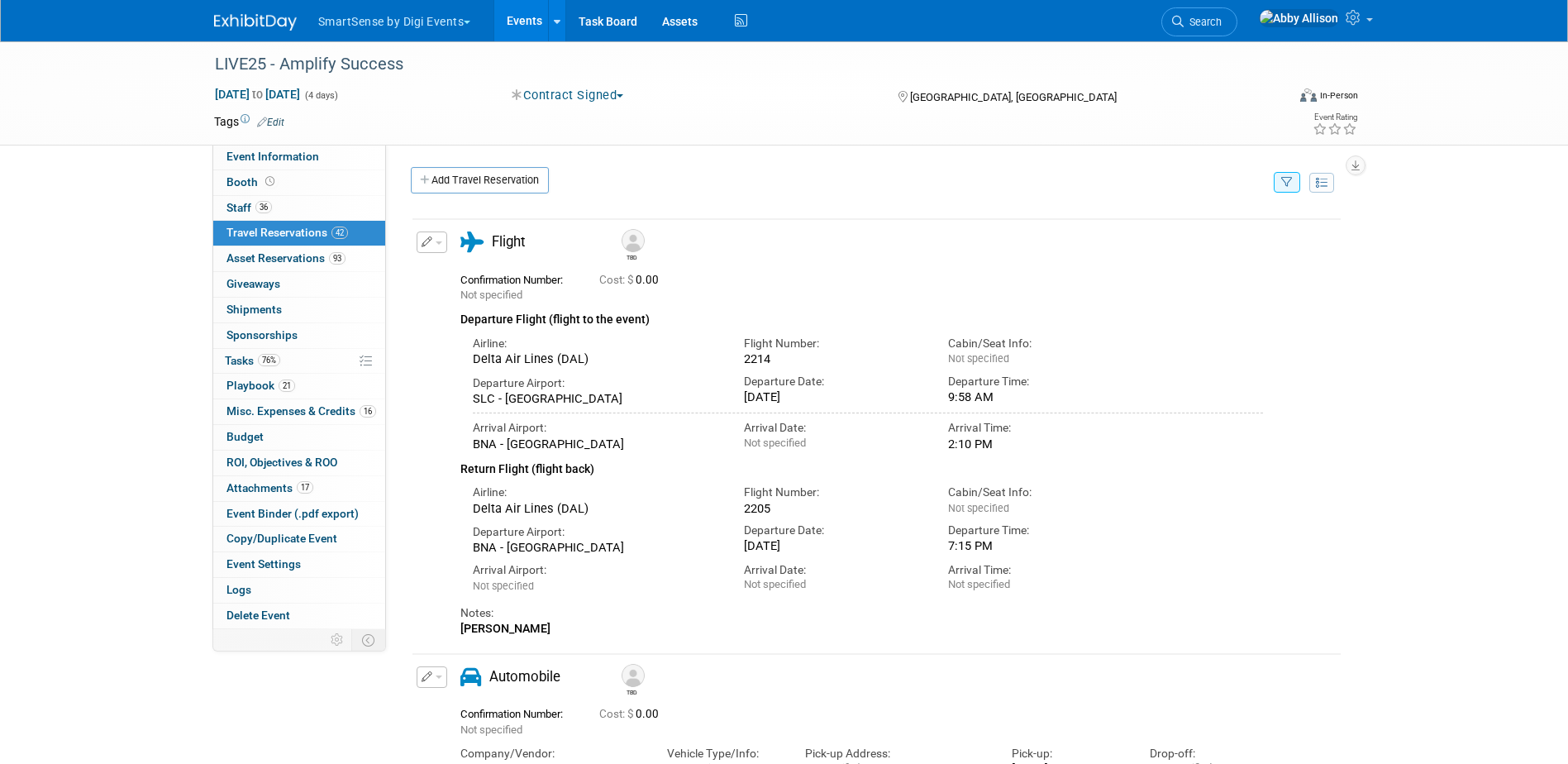
click at [1276, 183] on button "button" at bounding box center [1287, 181] width 26 height 20
click at [1235, 233] on select "-- Select Traveler -- All reservation with no one tagged [PERSON_NAME] [PERSON_…" at bounding box center [1184, 233] width 205 height 23
click at [1279, 171] on div "Filter by tagged traveller -- Select Traveler -- All reservation with no one ta…" at bounding box center [1287, 182] width 26 height 21
click at [1279, 173] on button "button" at bounding box center [1287, 181] width 26 height 20
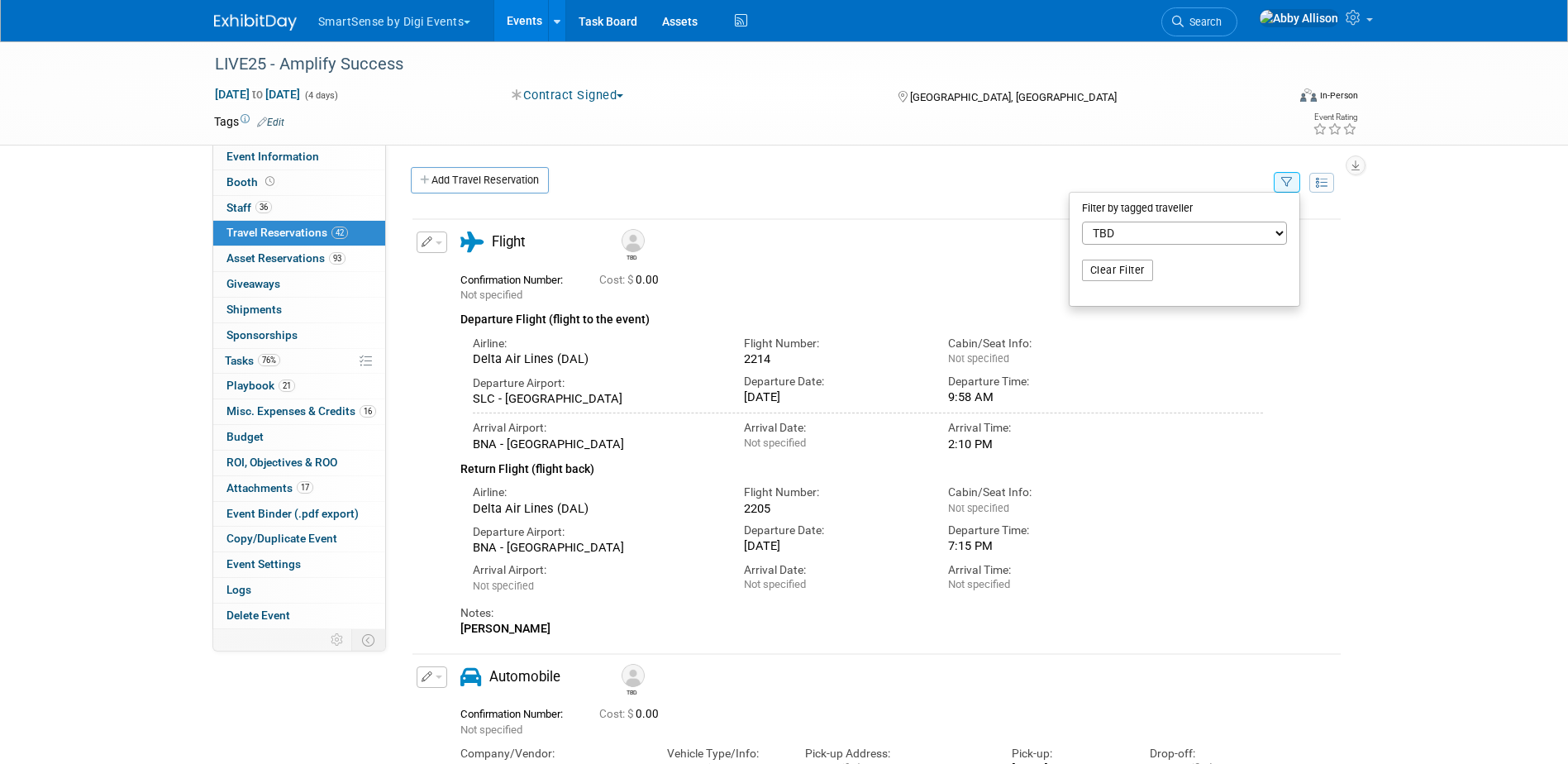
click at [1102, 270] on button "Clear Filter" at bounding box center [1118, 270] width 71 height 21
